Goal: Contribute content: Contribute content

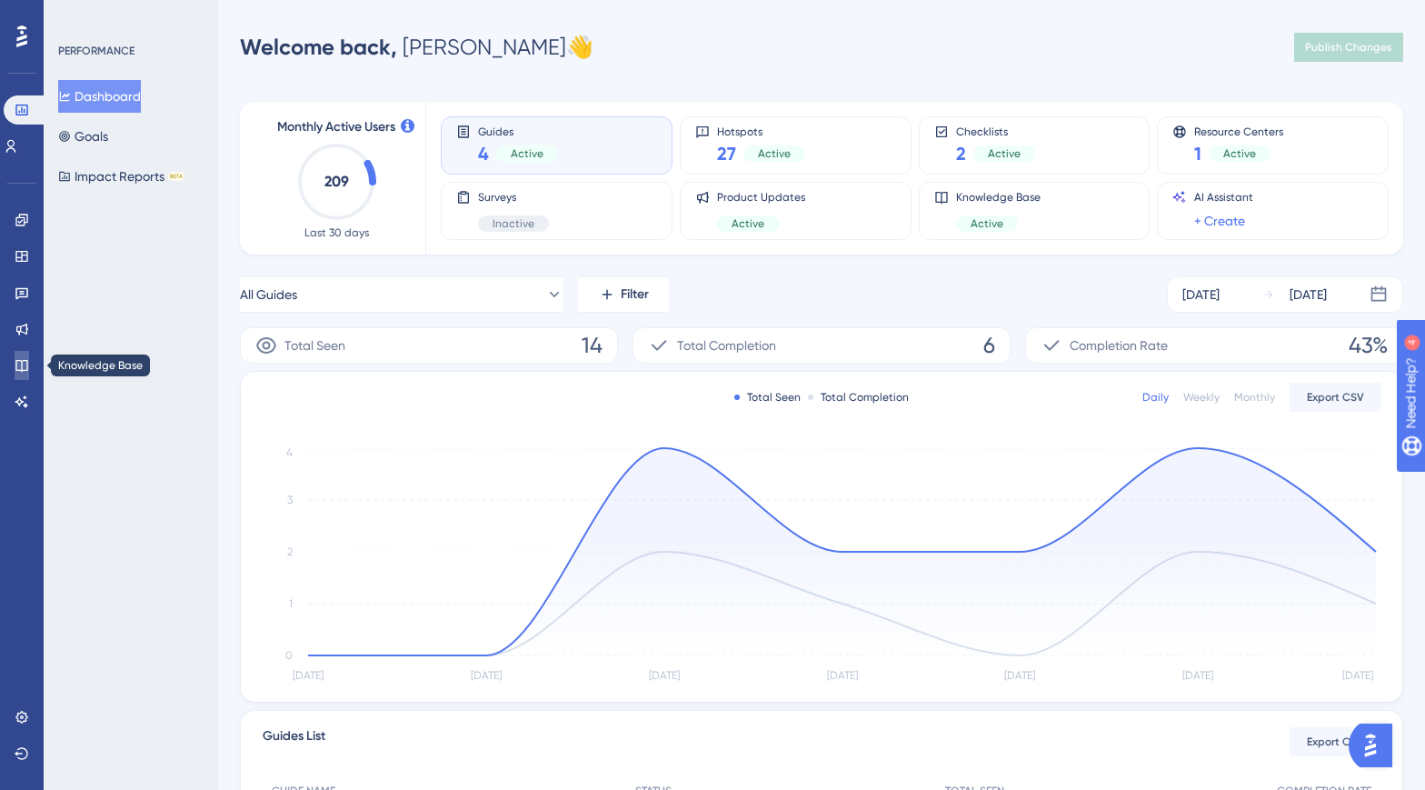
click at [22, 353] on link at bounding box center [22, 365] width 15 height 29
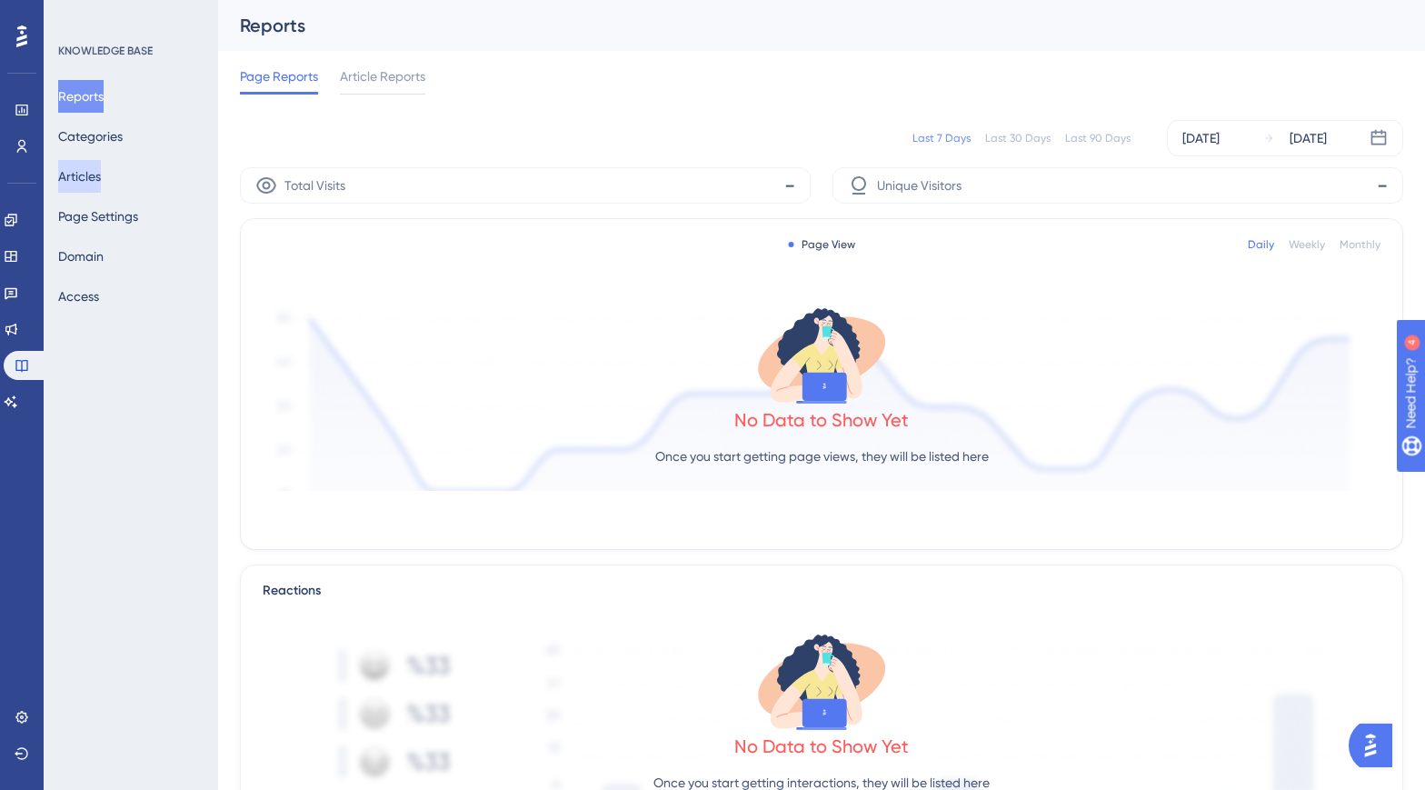
click at [101, 171] on button "Articles" at bounding box center [79, 176] width 43 height 33
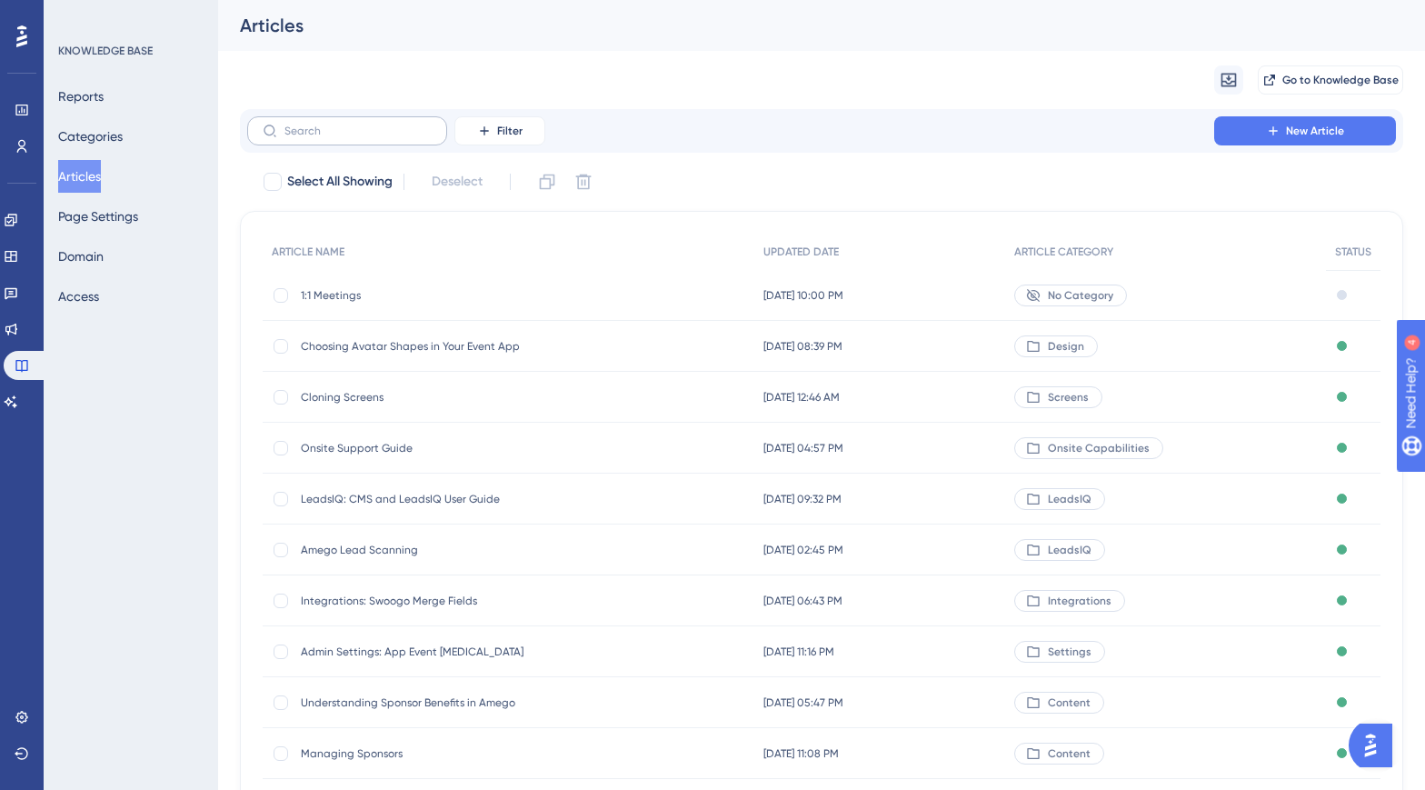
click at [411, 138] on label at bounding box center [347, 130] width 200 height 29
click at [411, 137] on input "text" at bounding box center [357, 131] width 147 height 13
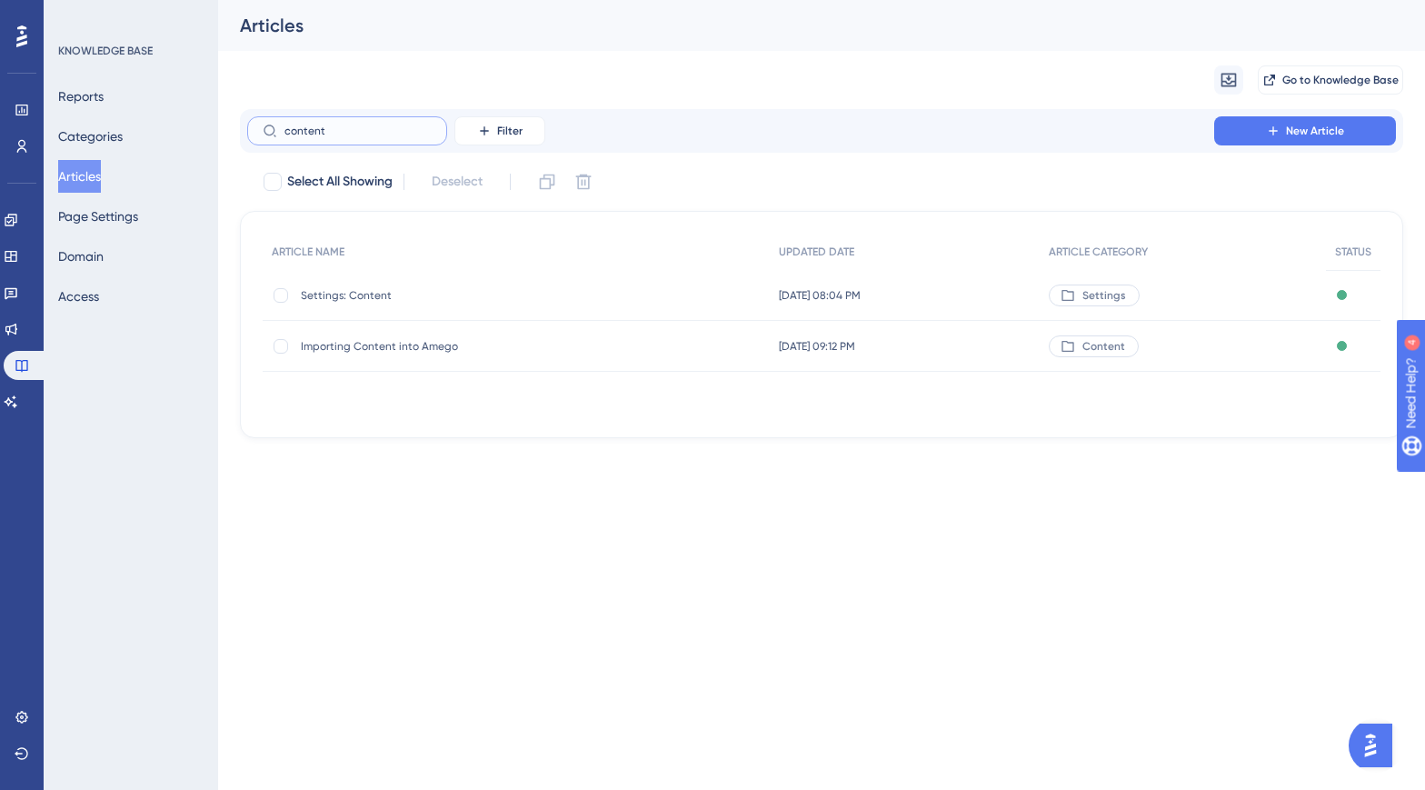
type input "content"
click at [354, 294] on span "Settings: Content" at bounding box center [446, 295] width 291 height 15
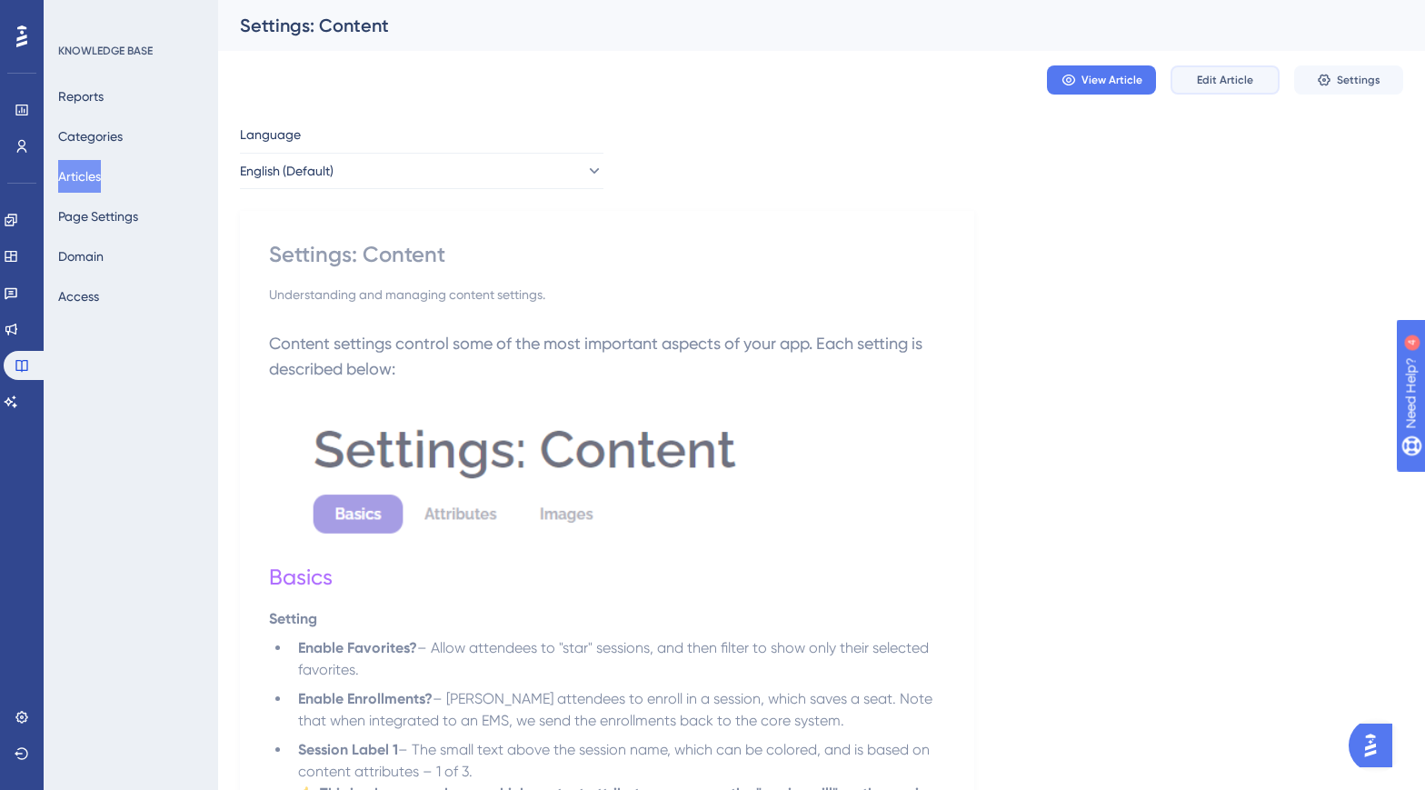
click at [1242, 84] on span "Edit Article" at bounding box center [1225, 80] width 56 height 15
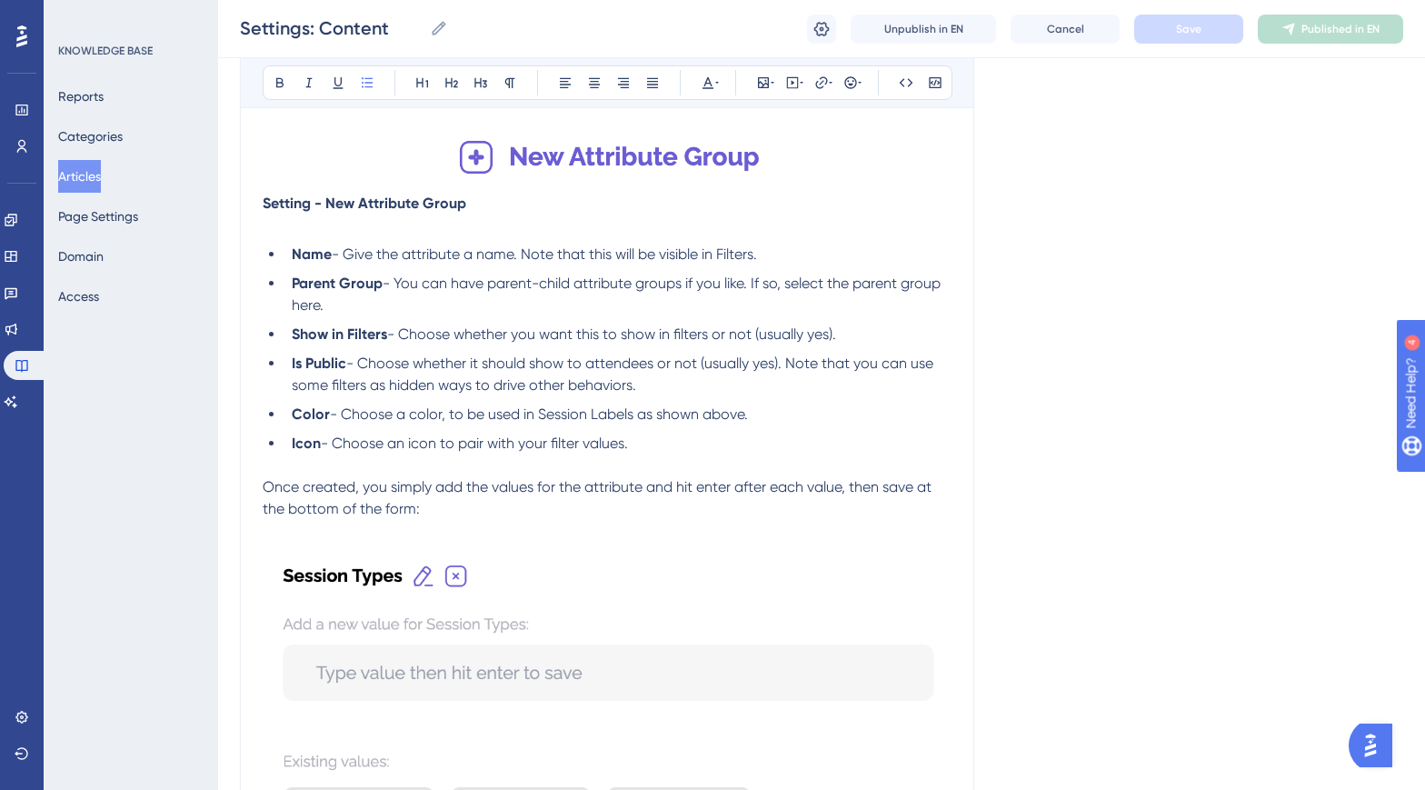
scroll to position [1594, 0]
drag, startPoint x: 667, startPoint y: 462, endPoint x: 334, endPoint y: 467, distance: 333.6
click at [335, 455] on li "Icon - Choose an icon to pair with your filter values." at bounding box center [617, 445] width 667 height 22
drag, startPoint x: 660, startPoint y: 385, endPoint x: 574, endPoint y: 387, distance: 86.4
click at [573, 387] on span "- Choose whether it should show to attendees or not (usually yes). Note that yo…" at bounding box center [614, 374] width 645 height 39
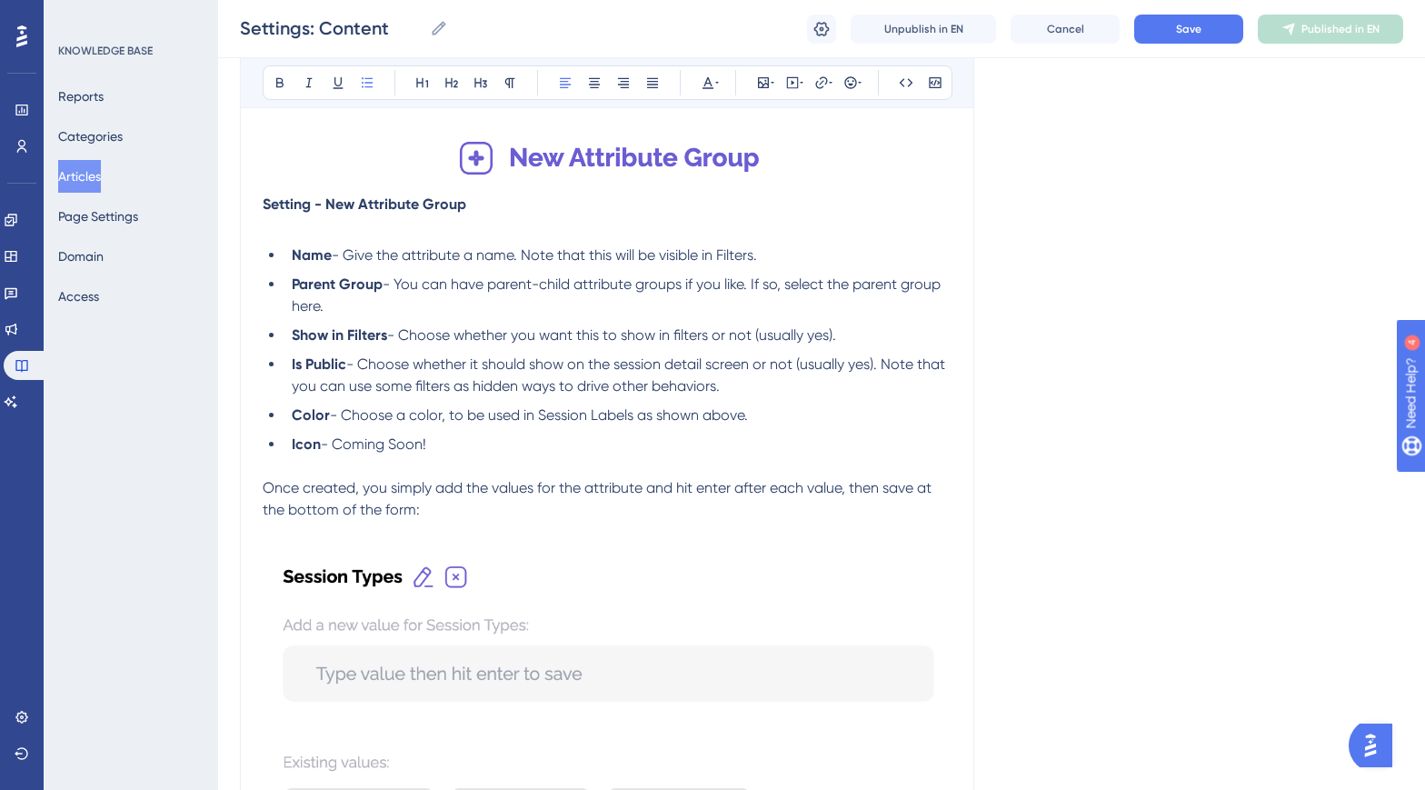
drag, startPoint x: 889, startPoint y: 387, endPoint x: 889, endPoint y: 401, distance: 13.6
click at [889, 397] on li "Is Public - Choose whether it should show on the session detail screen or not (…" at bounding box center [617, 376] width 667 height 44
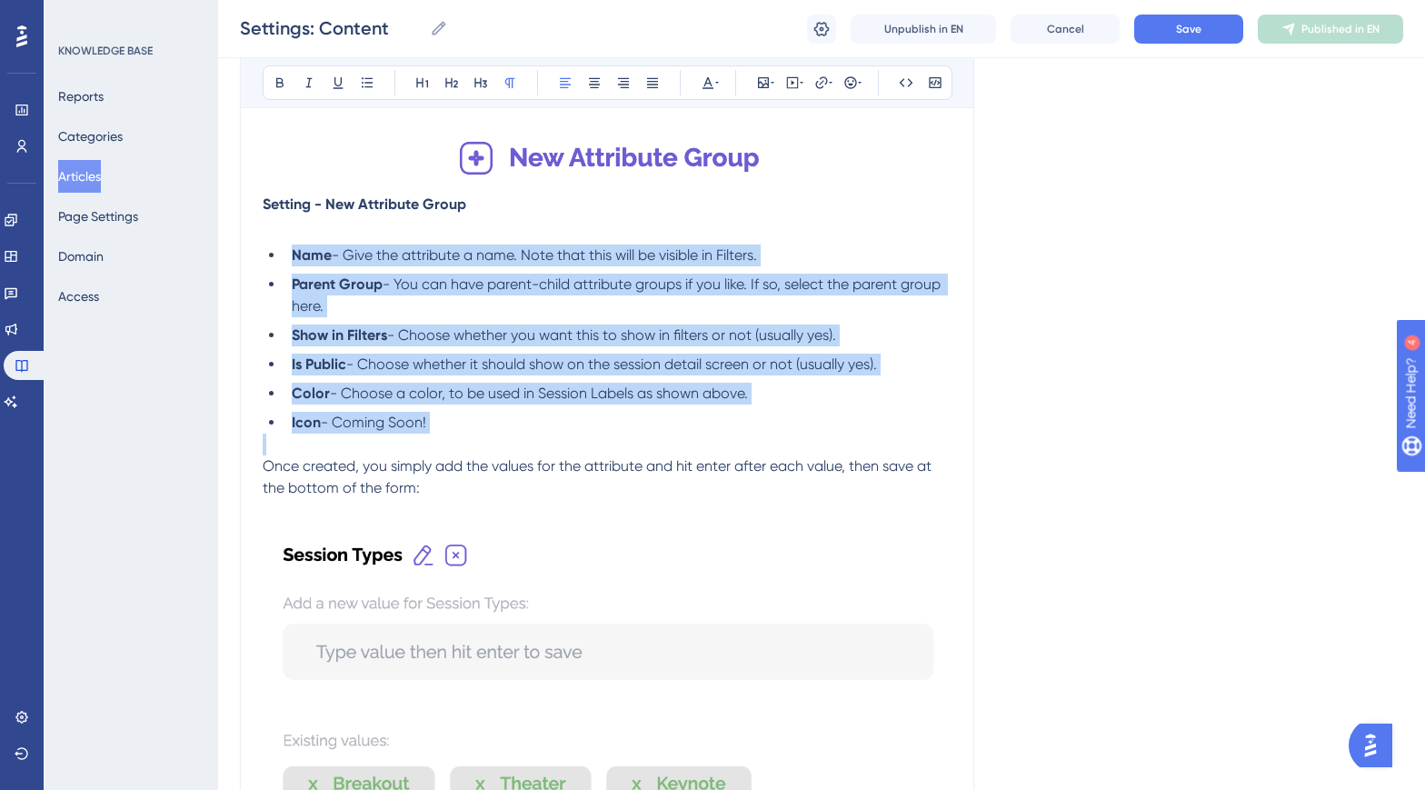
drag, startPoint x: 495, startPoint y: 456, endPoint x: 284, endPoint y: 274, distance: 278.4
click at [283, 274] on div "Content settings control some of the most important aspects of your app. Each s…" at bounding box center [607, 72] width 689 height 2561
copy ul "Name - Give the attribute a name. Note that this will be visible in Filters. Pa…"
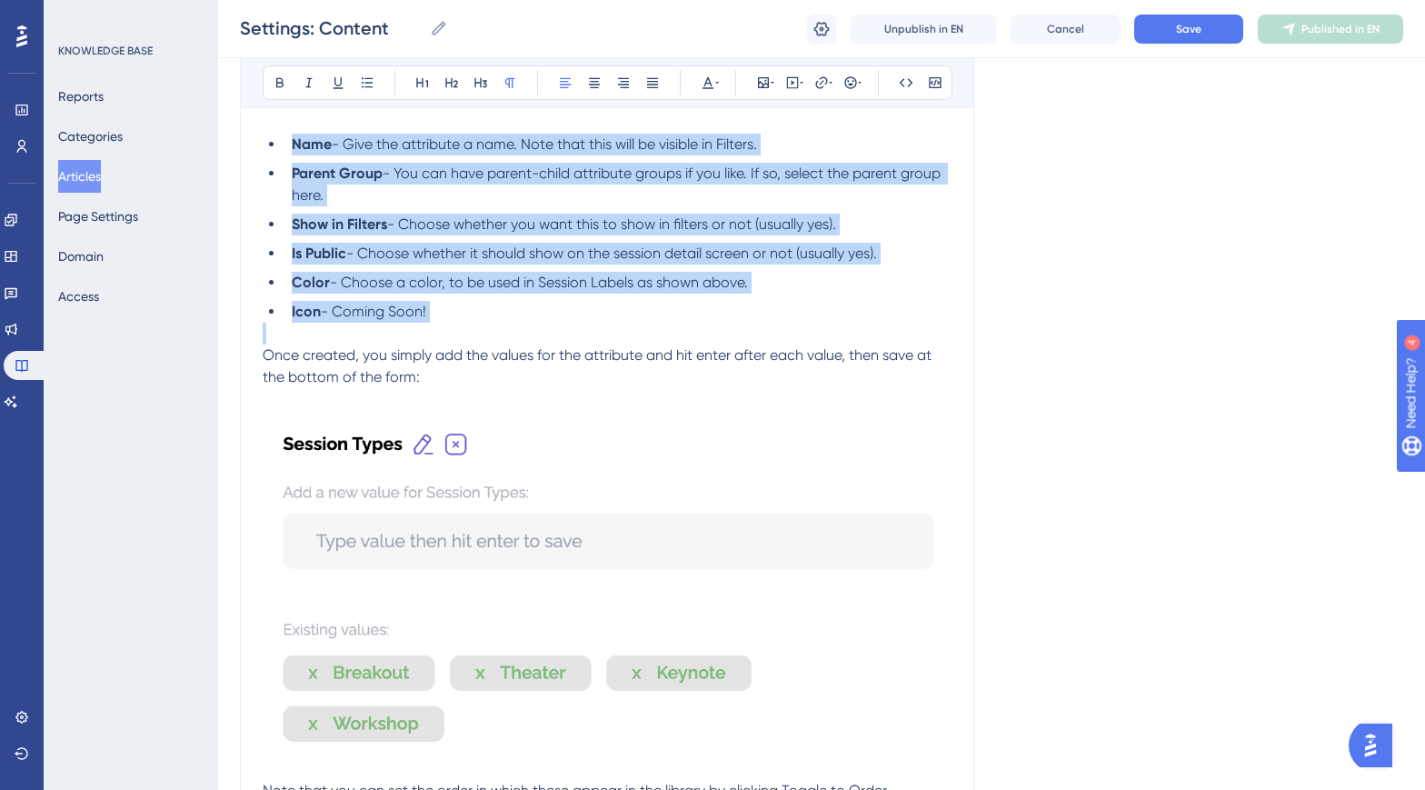
scroll to position [1701, 0]
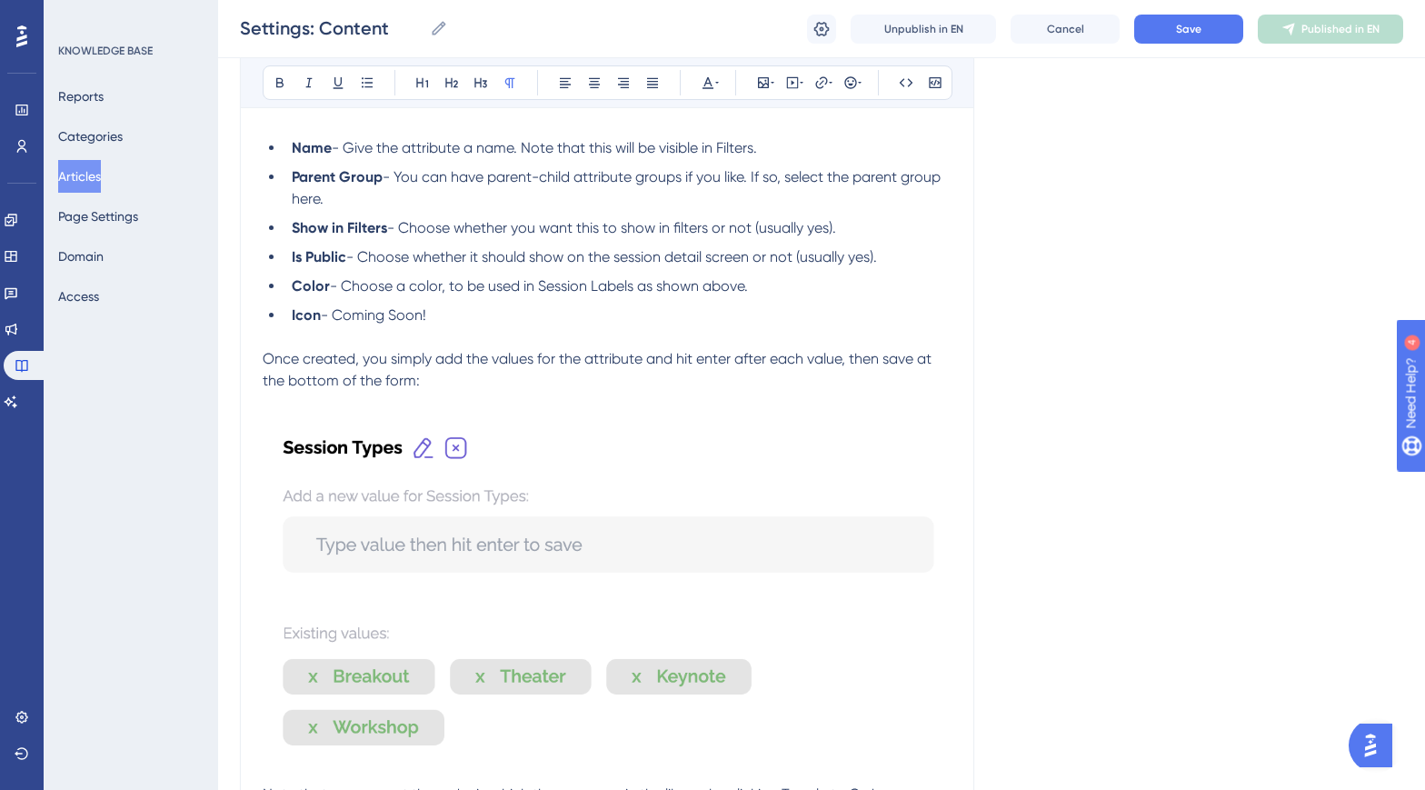
click at [266, 378] on span "Once created, you simply add the values for the attribute and hit enter after e…" at bounding box center [599, 369] width 673 height 39
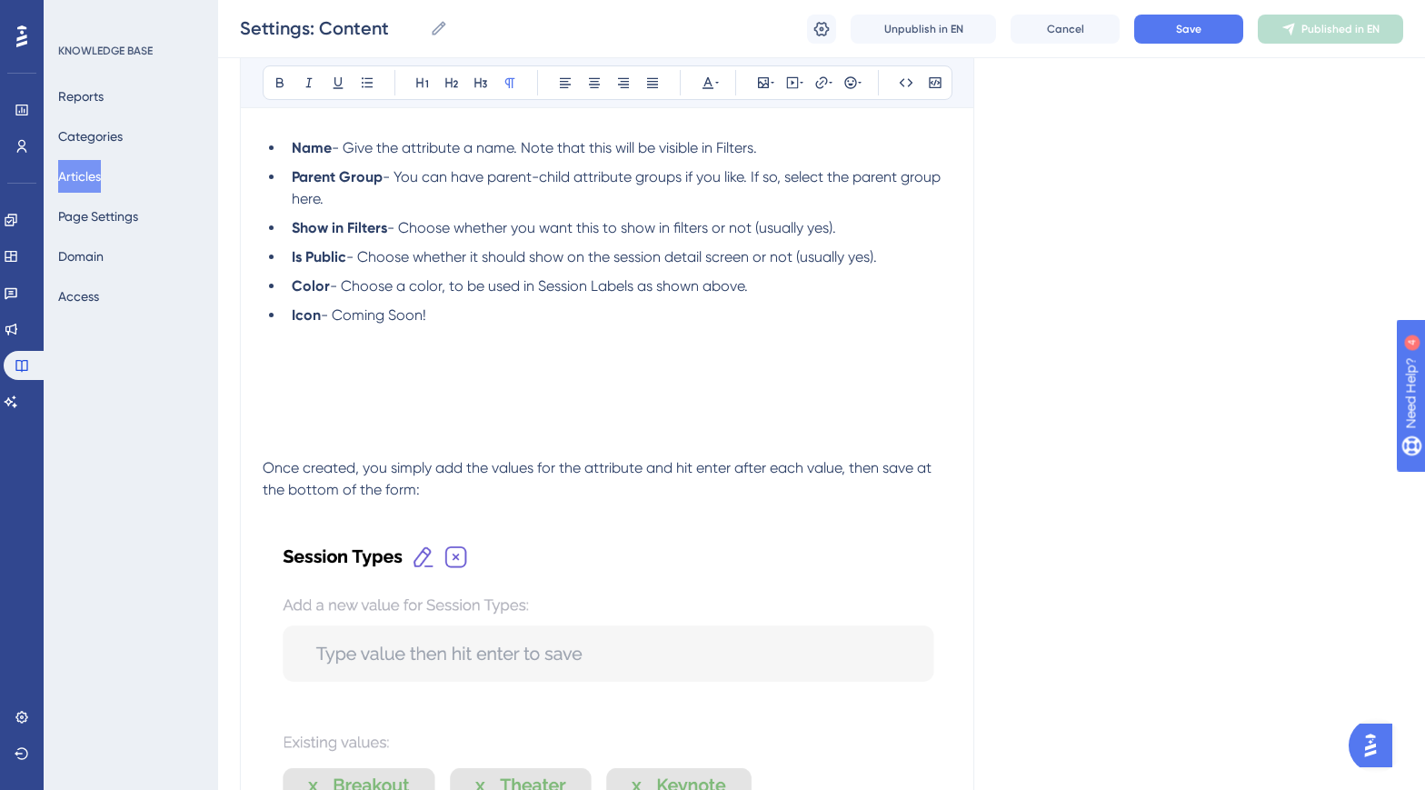
click at [774, 297] on li "Color - Choose a color, to be used in Session Labels as shown above." at bounding box center [617, 286] width 667 height 22
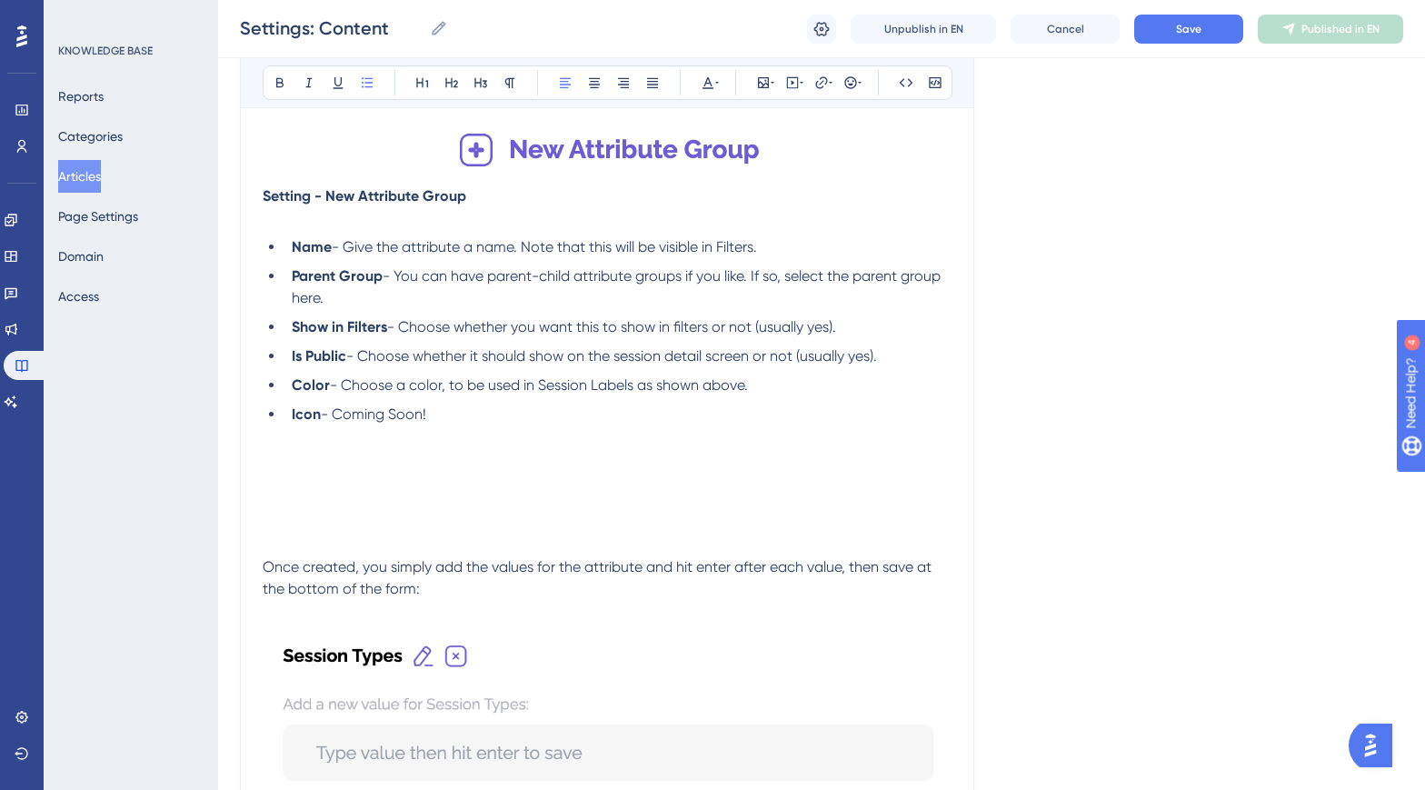
scroll to position [1612, 0]
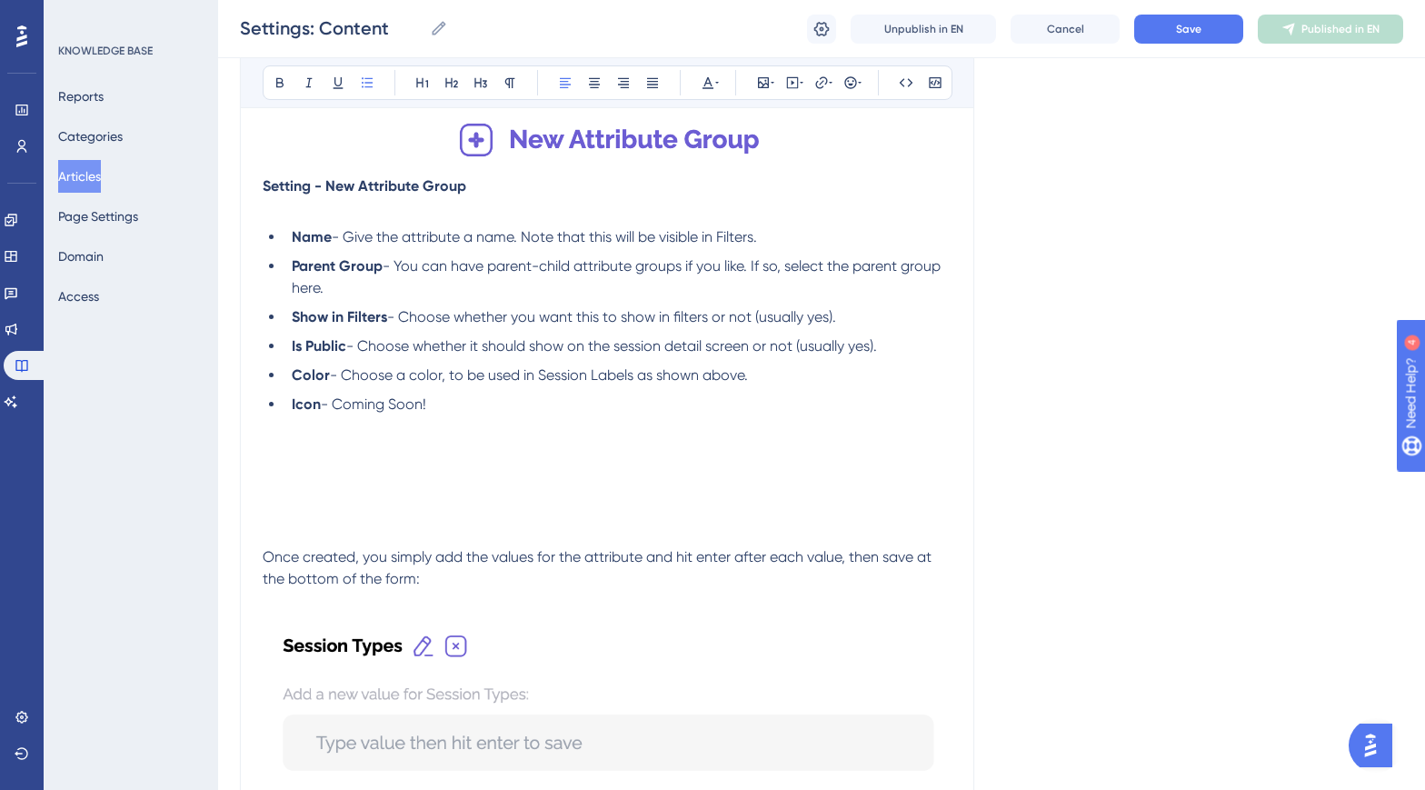
click at [727, 384] on span "- Choose a color, to be used in Session Labels as shown above." at bounding box center [539, 374] width 418 height 17
click at [350, 481] on p at bounding box center [607, 470] width 689 height 22
click at [409, 481] on p at bounding box center [607, 470] width 689 height 22
click at [756, 81] on icon at bounding box center [763, 82] width 15 height 15
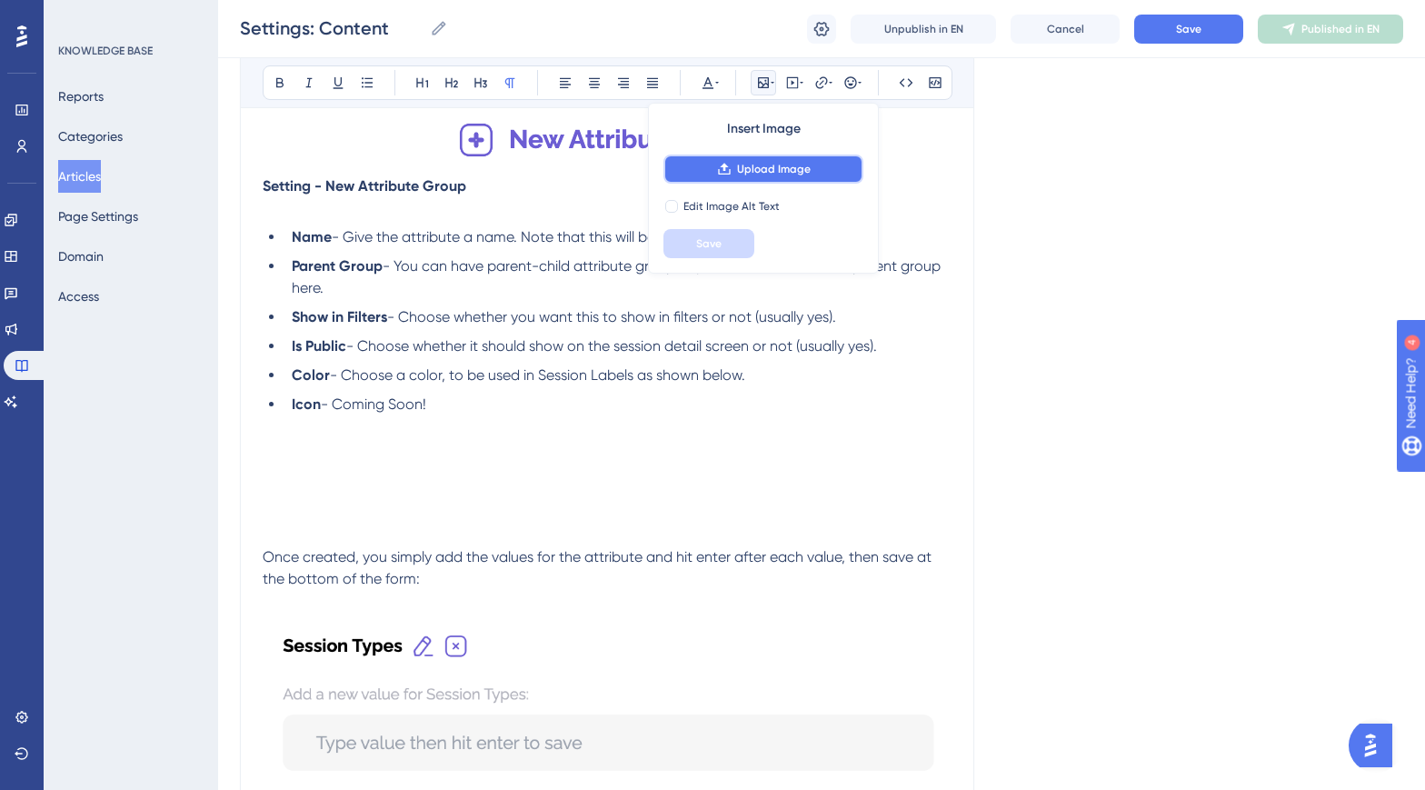
click at [752, 162] on span "Upload Image" at bounding box center [774, 169] width 74 height 15
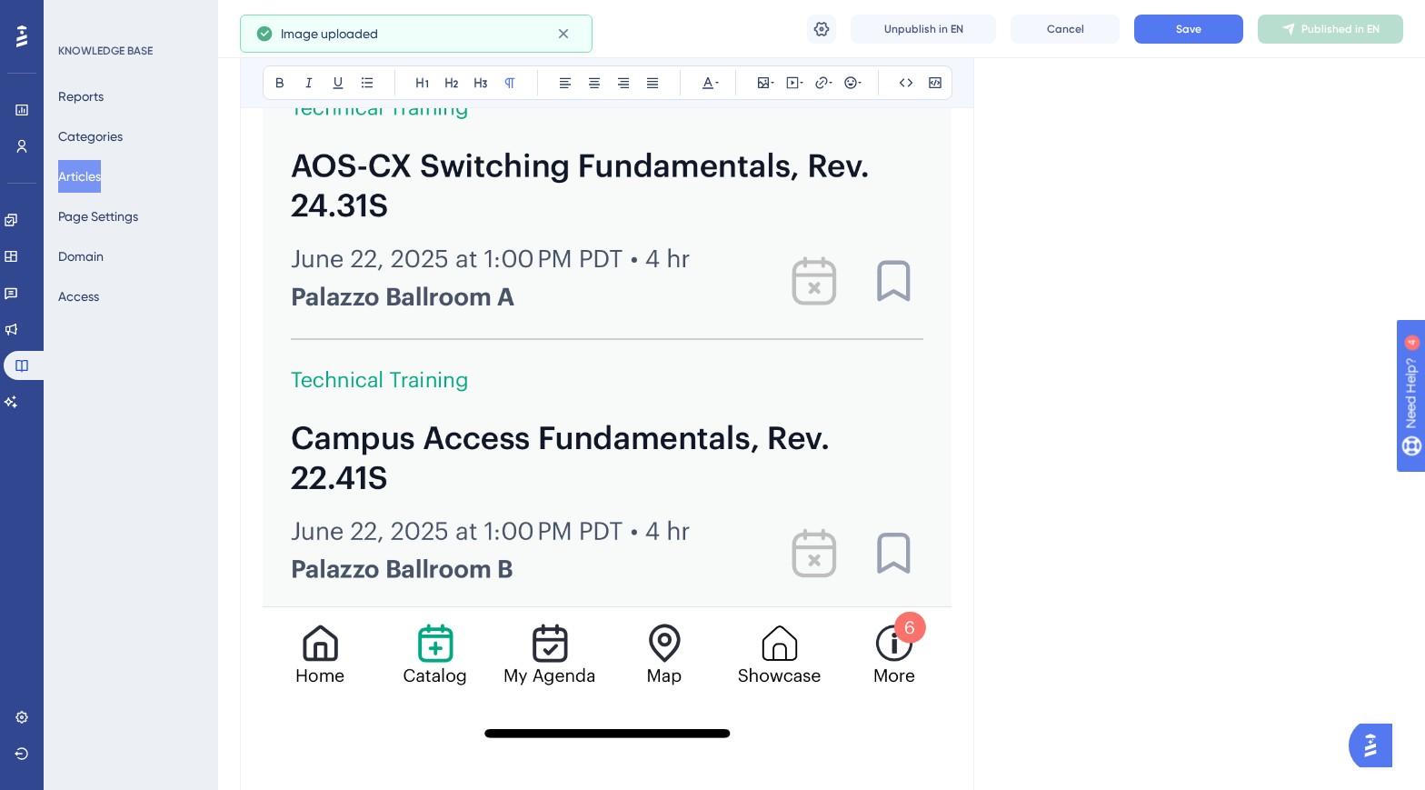
scroll to position [2928, 0]
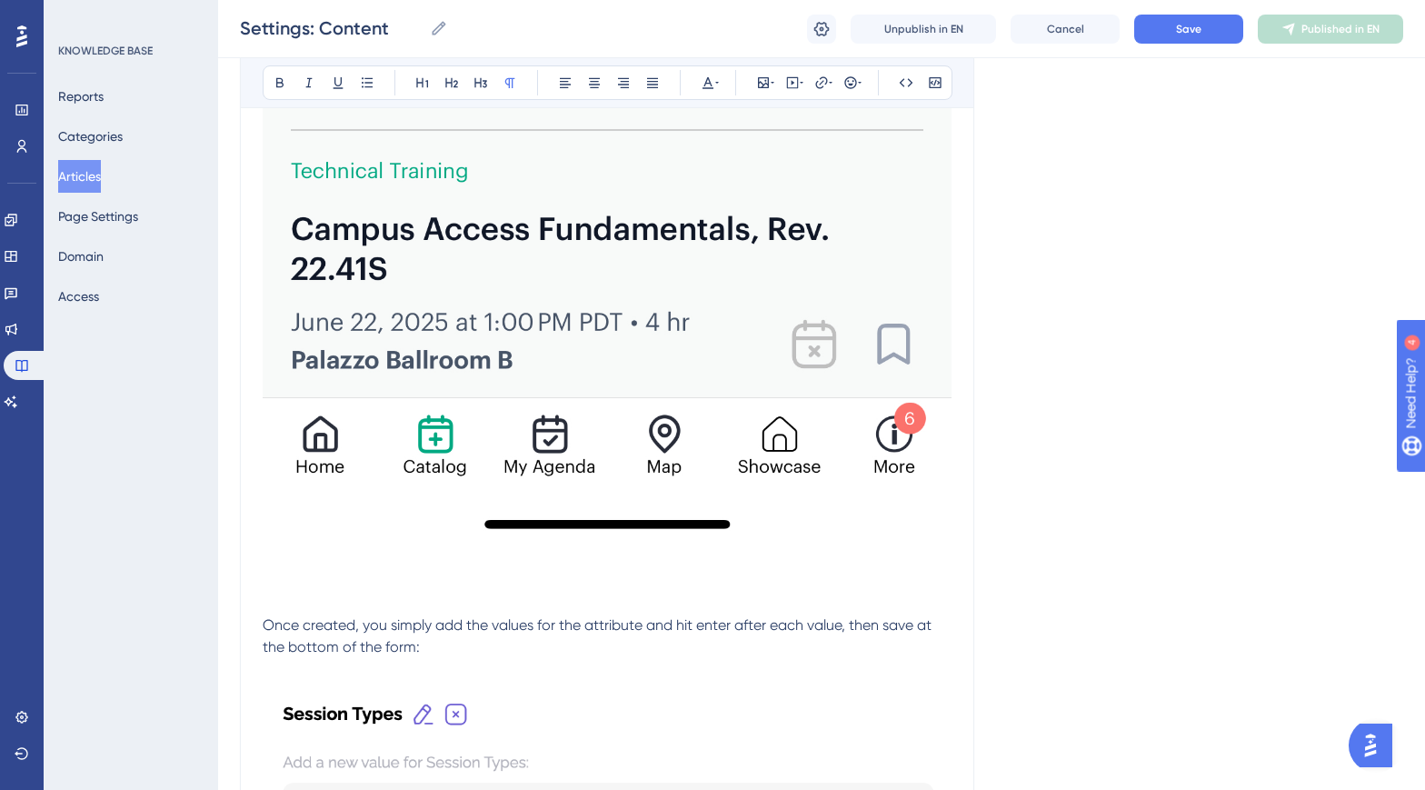
click at [673, 593] on p at bounding box center [607, 582] width 689 height 22
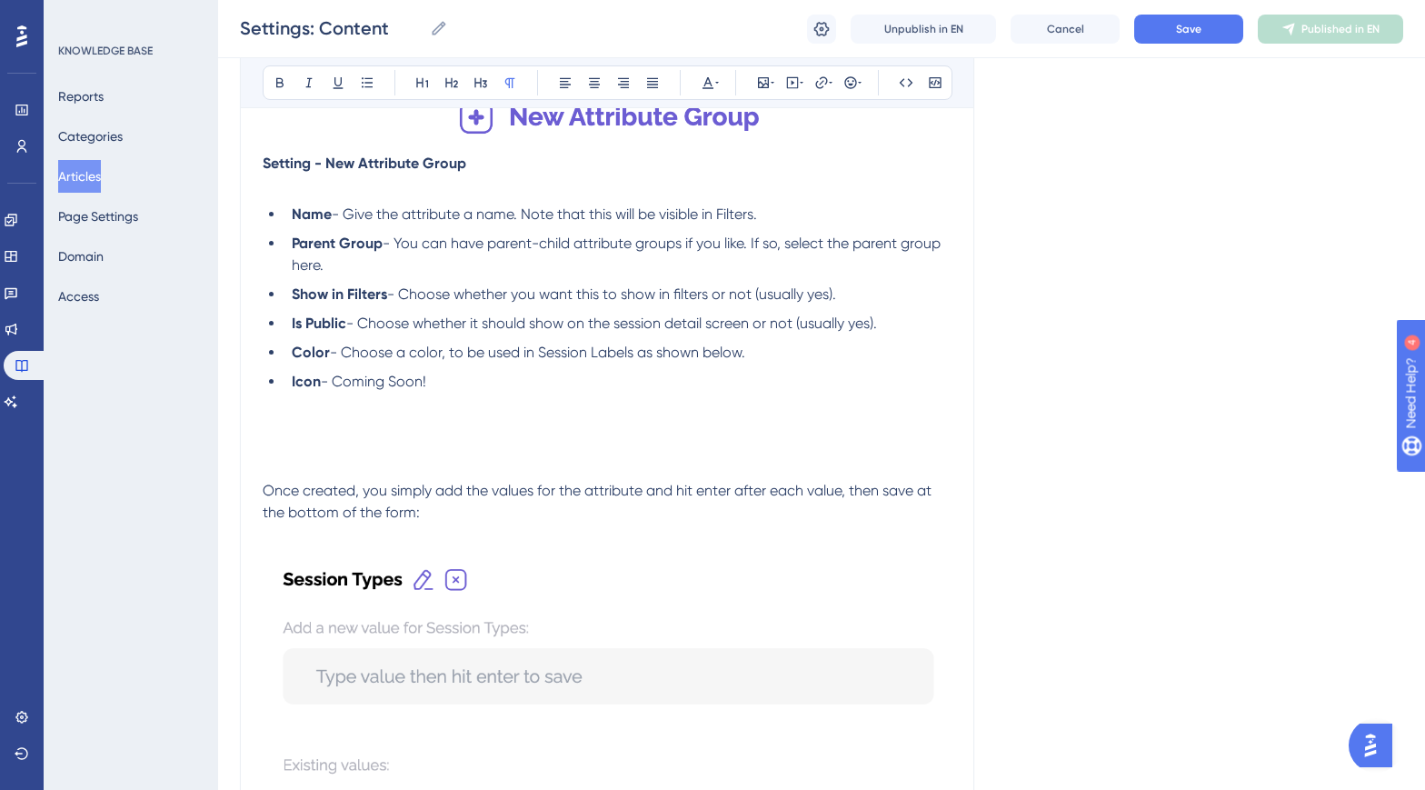
scroll to position [1624, 0]
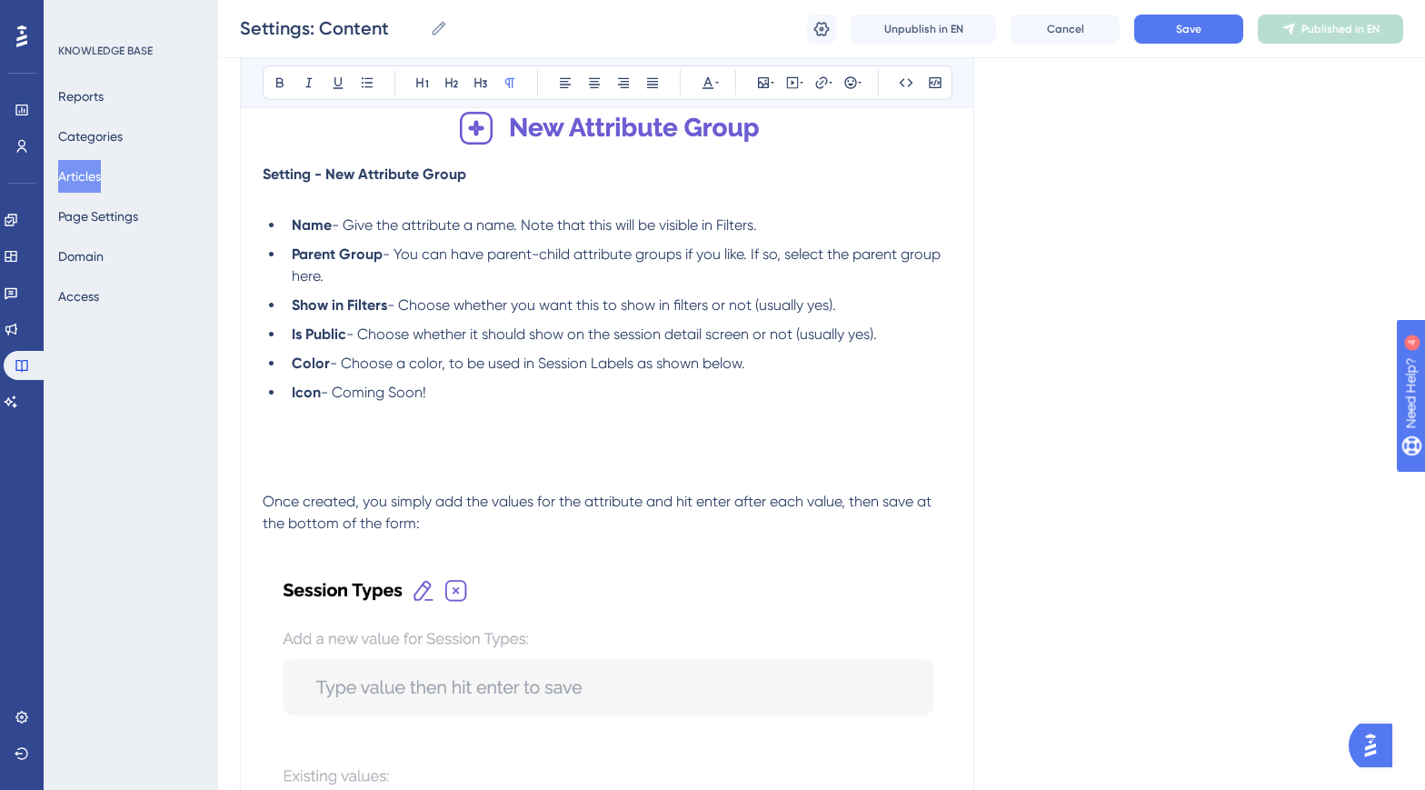
click at [397, 447] on p at bounding box center [607, 436] width 689 height 22
click at [758, 88] on icon at bounding box center [763, 82] width 15 height 15
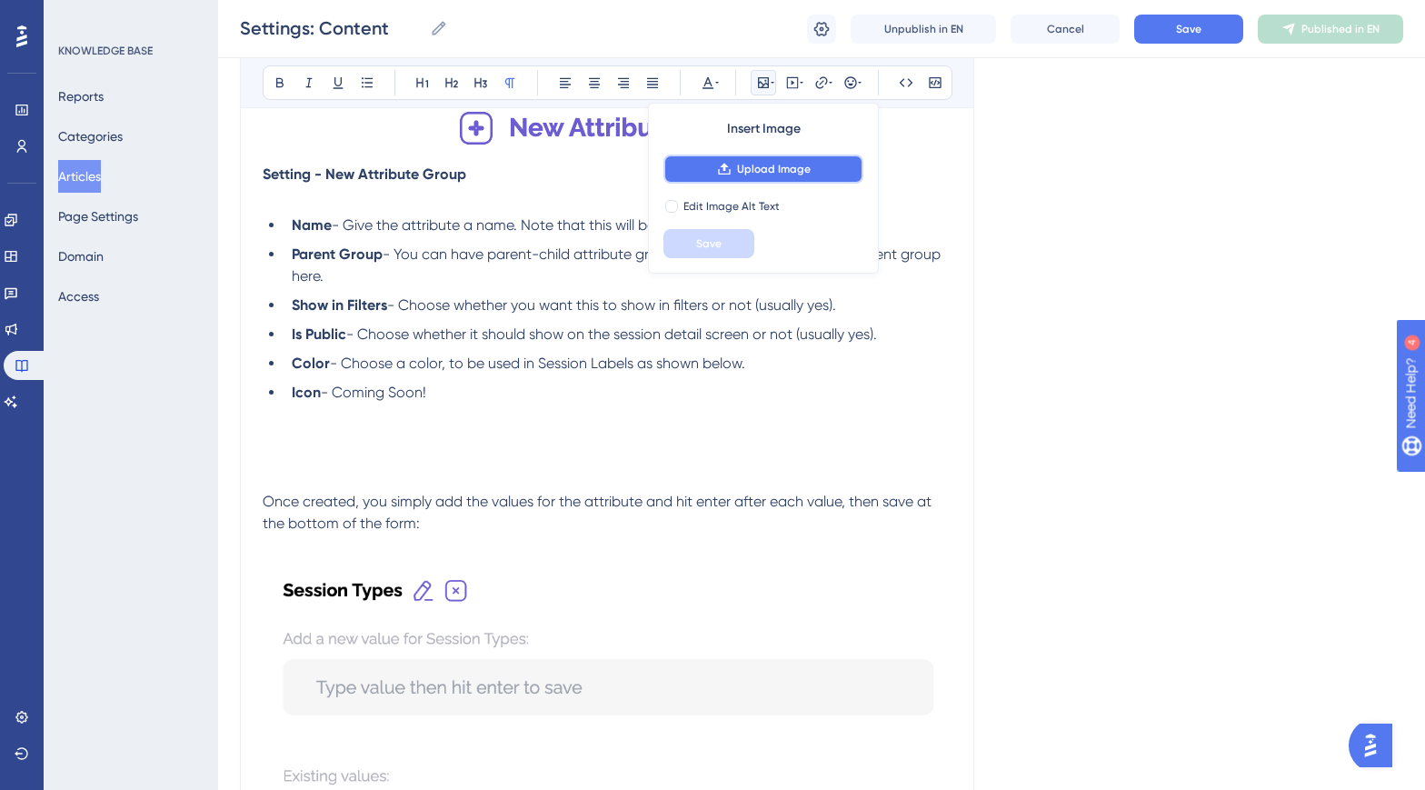
click at [733, 167] on button "Upload Image" at bounding box center [763, 169] width 200 height 29
click at [751, 163] on span "Upload Image" at bounding box center [774, 169] width 74 height 15
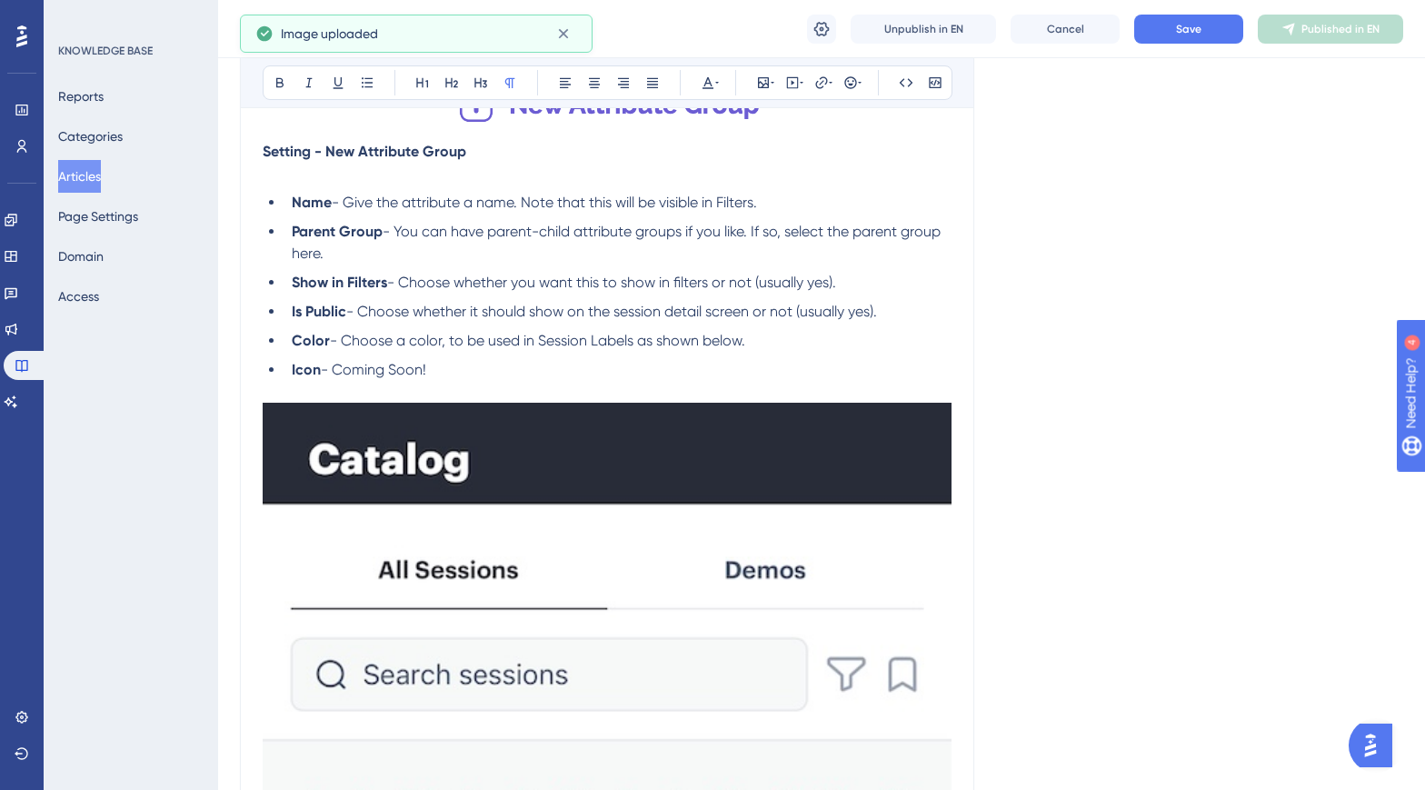
scroll to position [1639, 0]
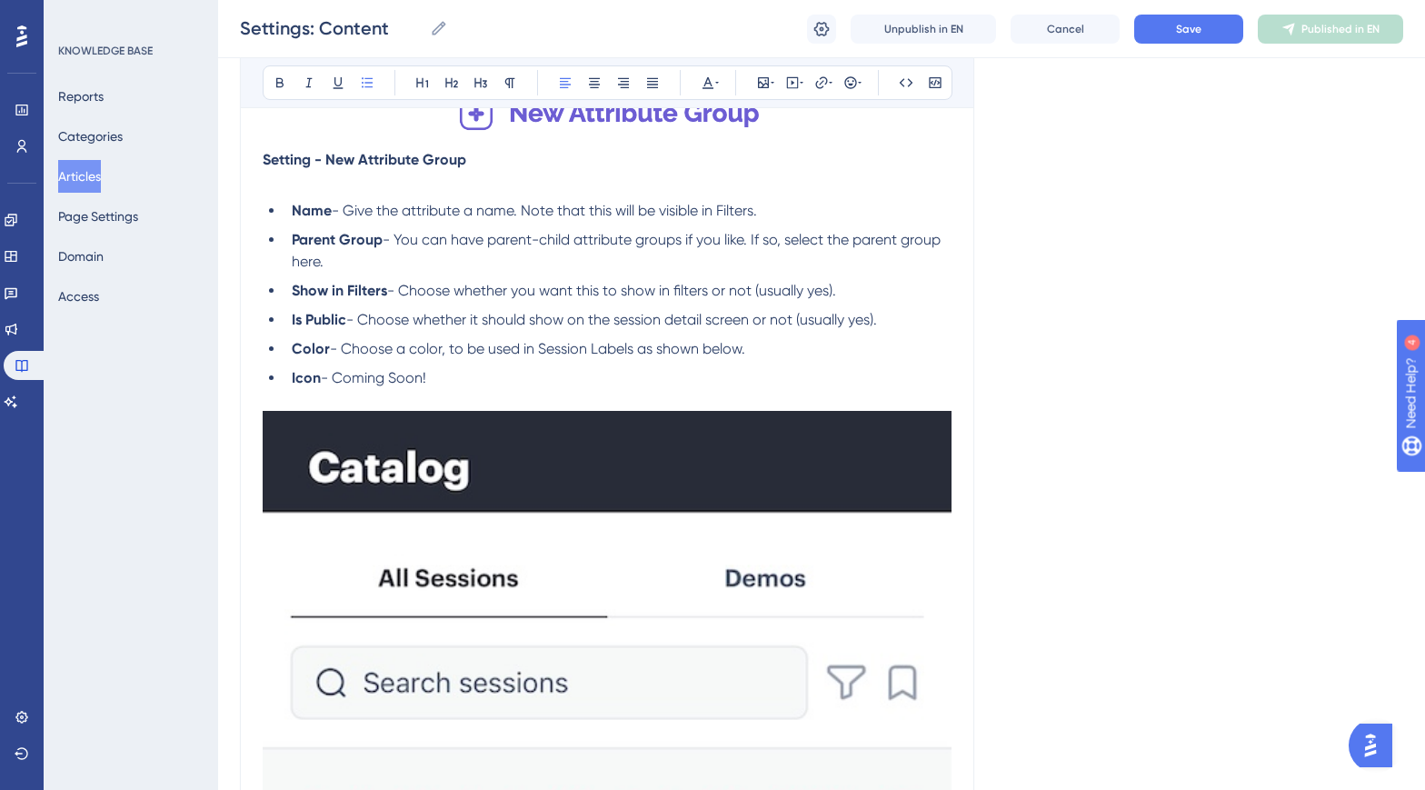
click at [743, 357] on span "- Choose a color, to be used in Session Labels as shown below." at bounding box center [537, 348] width 415 height 17
click at [1156, 32] on button "Save" at bounding box center [1188, 29] width 109 height 29
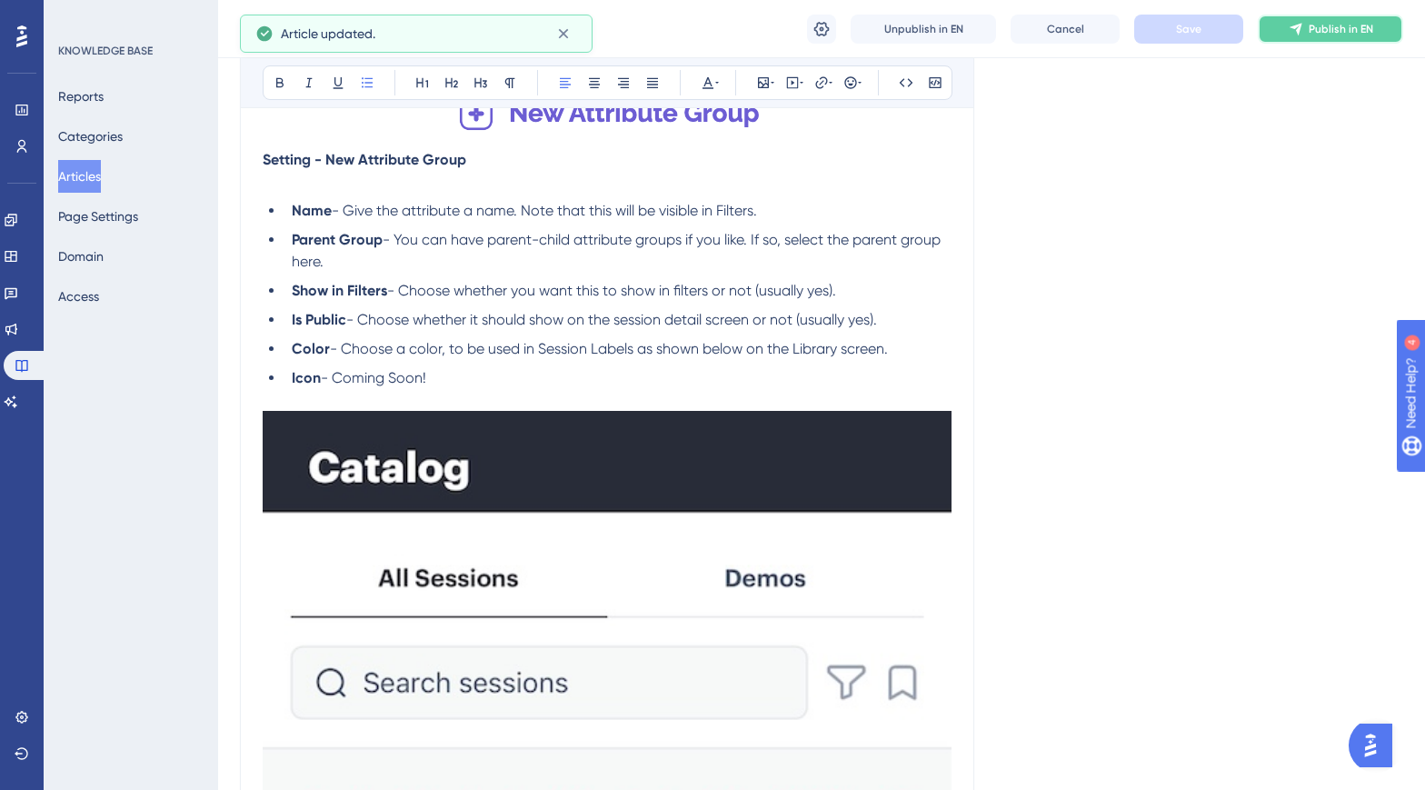
click at [1316, 28] on span "Publish in EN" at bounding box center [1341, 29] width 65 height 15
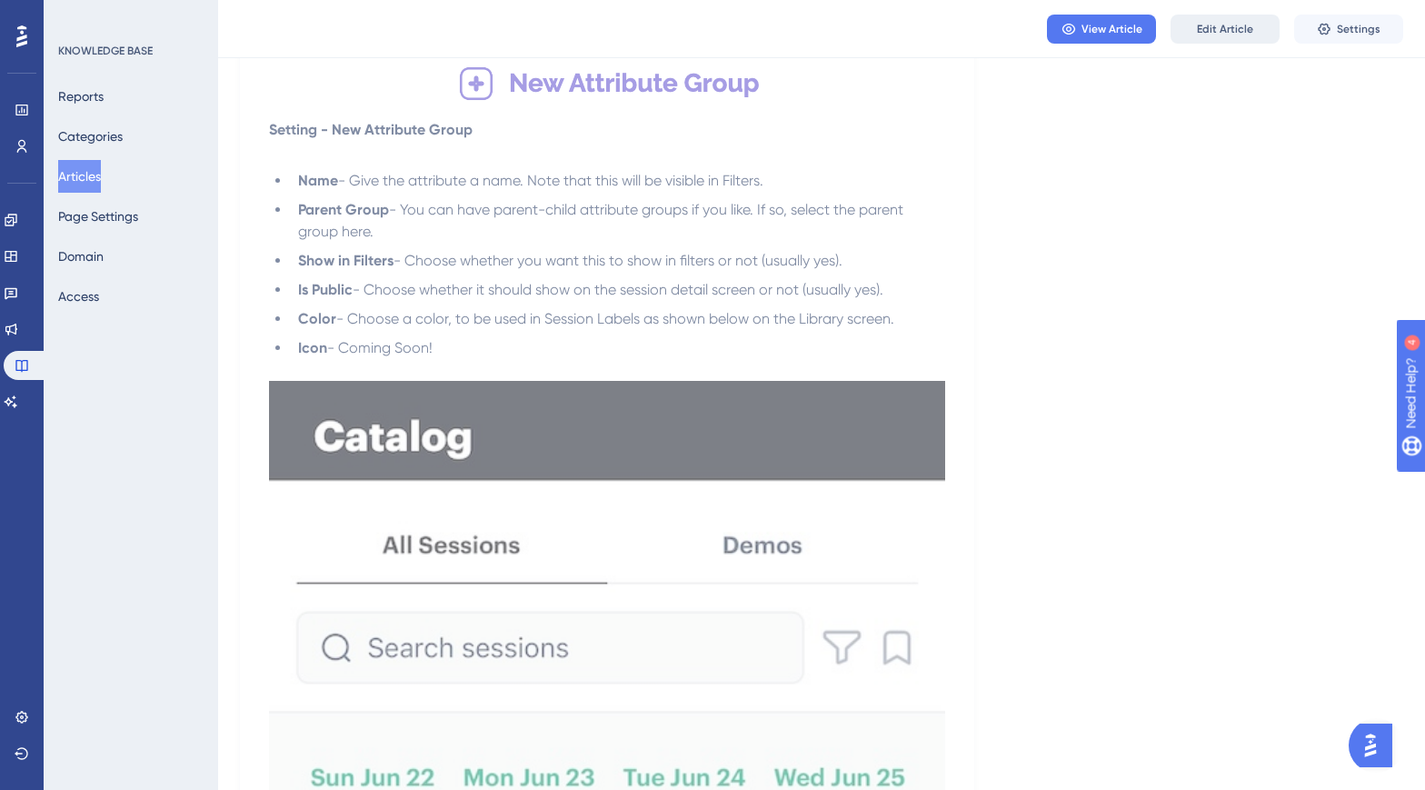
click at [1235, 27] on span "Edit Article" at bounding box center [1225, 29] width 56 height 15
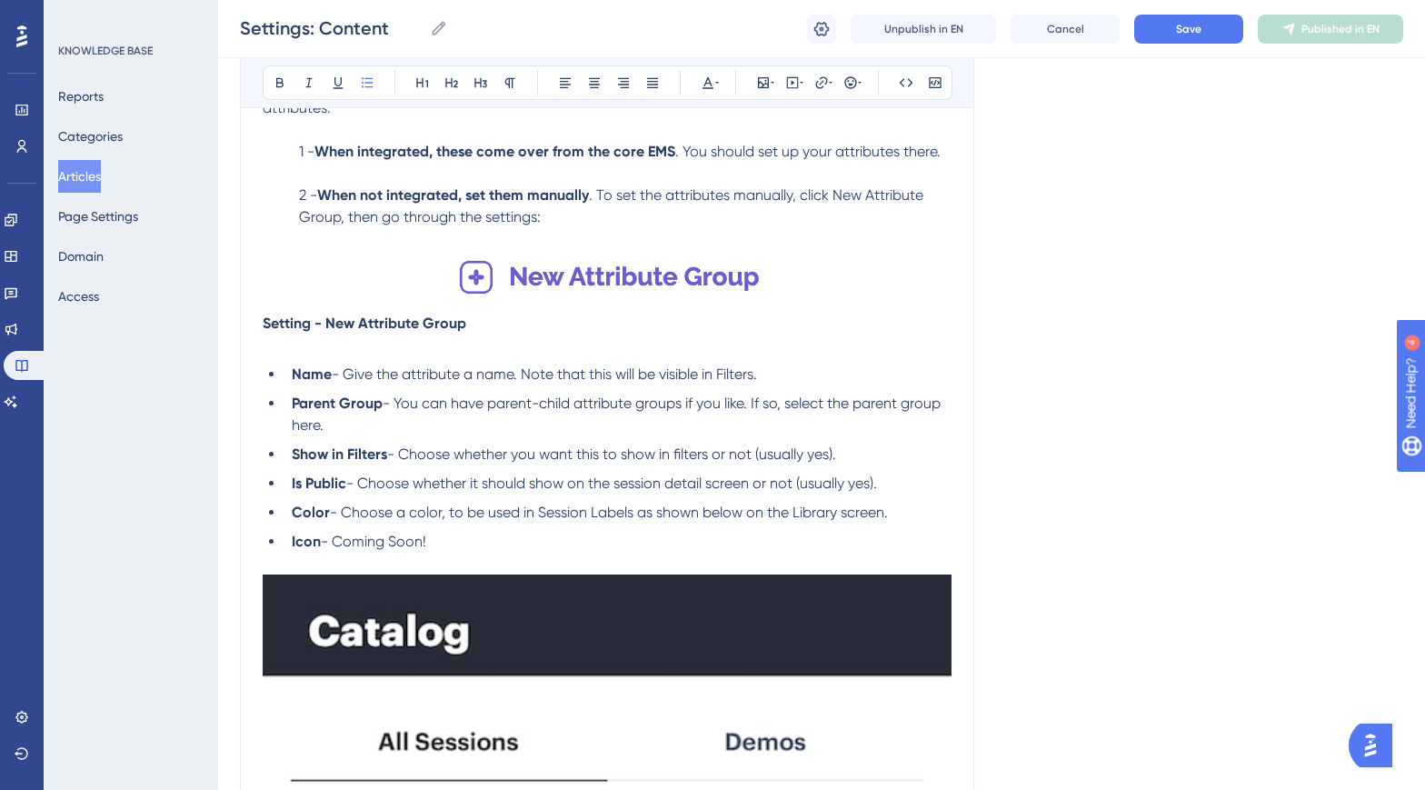
scroll to position [1476, 0]
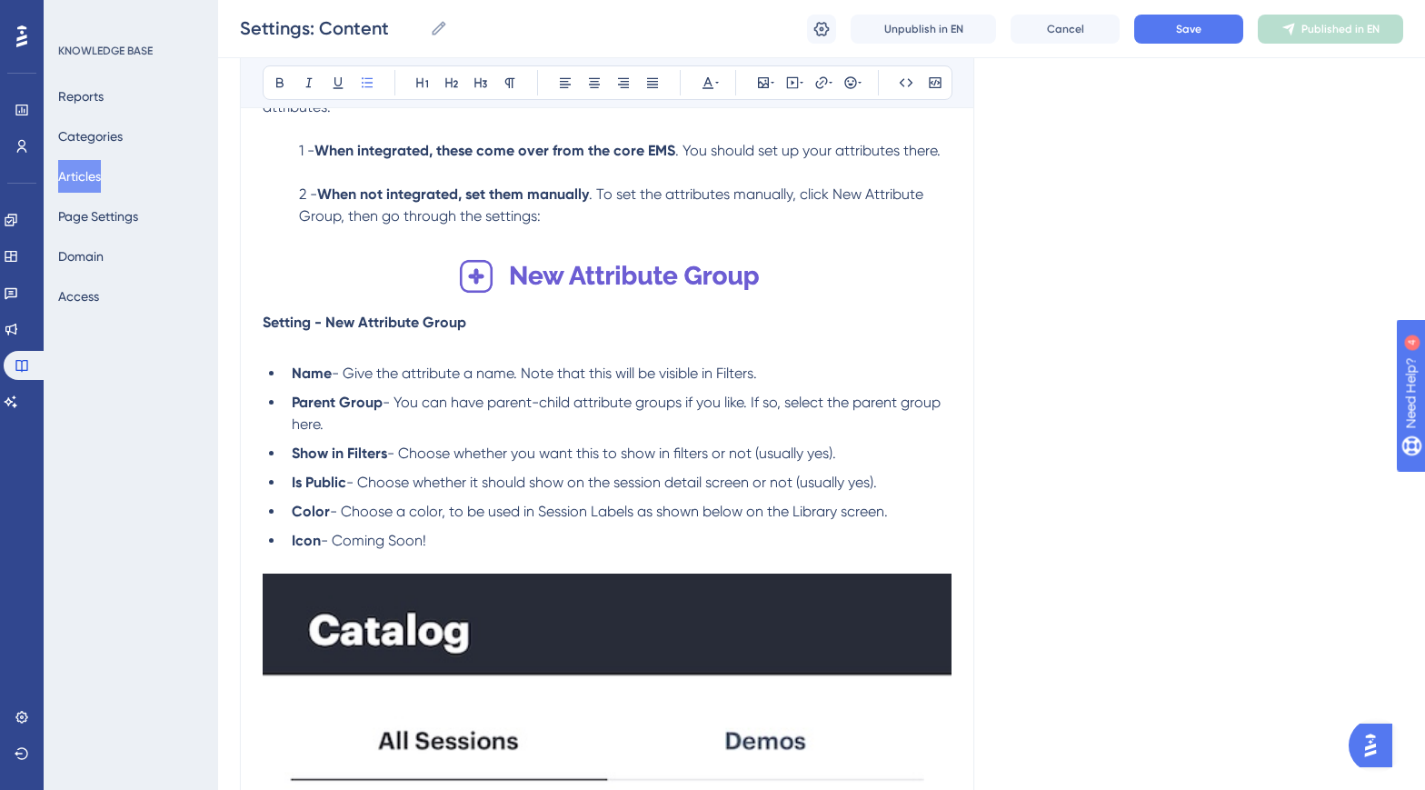
click at [789, 424] on span "- You can have parent-child attribute groups if you like. If so, select the par…" at bounding box center [618, 413] width 653 height 39
click at [1164, 42] on button "Save" at bounding box center [1188, 29] width 109 height 29
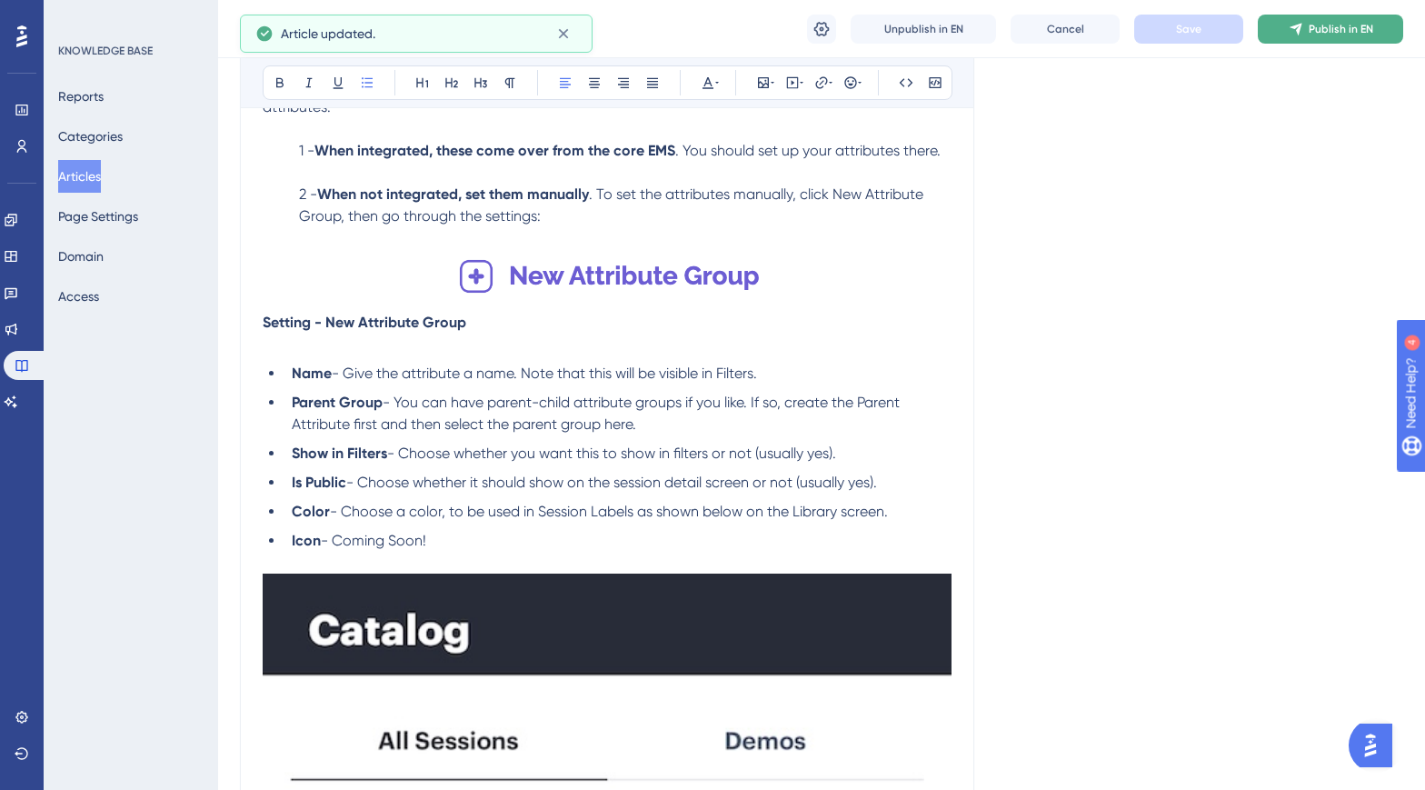
click at [1327, 38] on button "Publish in EN" at bounding box center [1330, 29] width 145 height 29
